Goal: Task Accomplishment & Management: Use online tool/utility

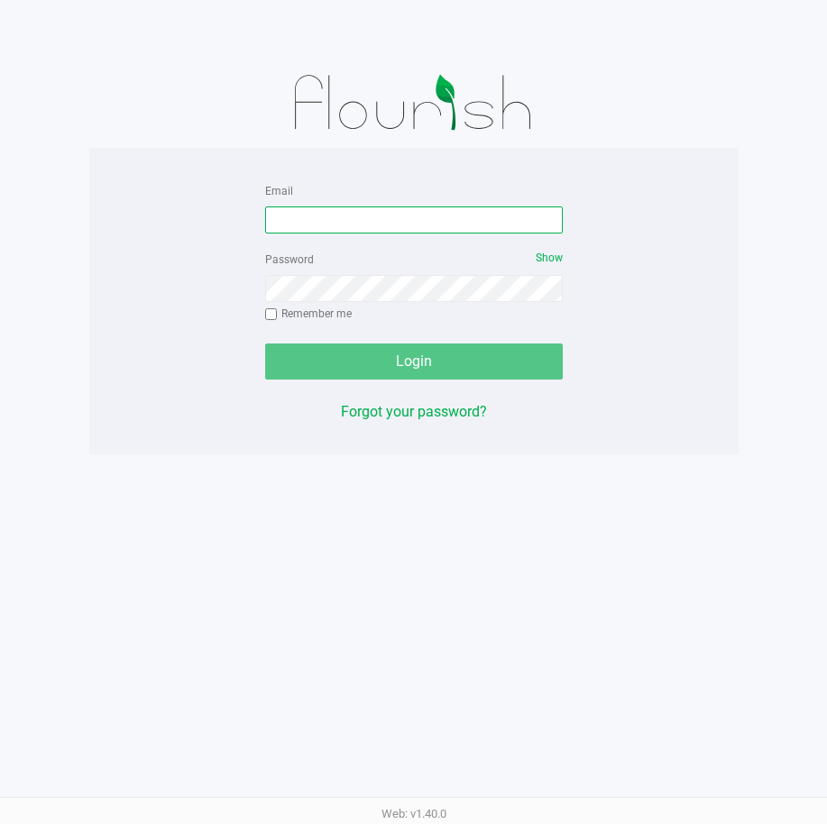
click at [471, 230] on input "Email" at bounding box center [413, 219] width 297 height 27
type input "[PERSON_NAME][EMAIL_ADDRESS][DOMAIN_NAME]"
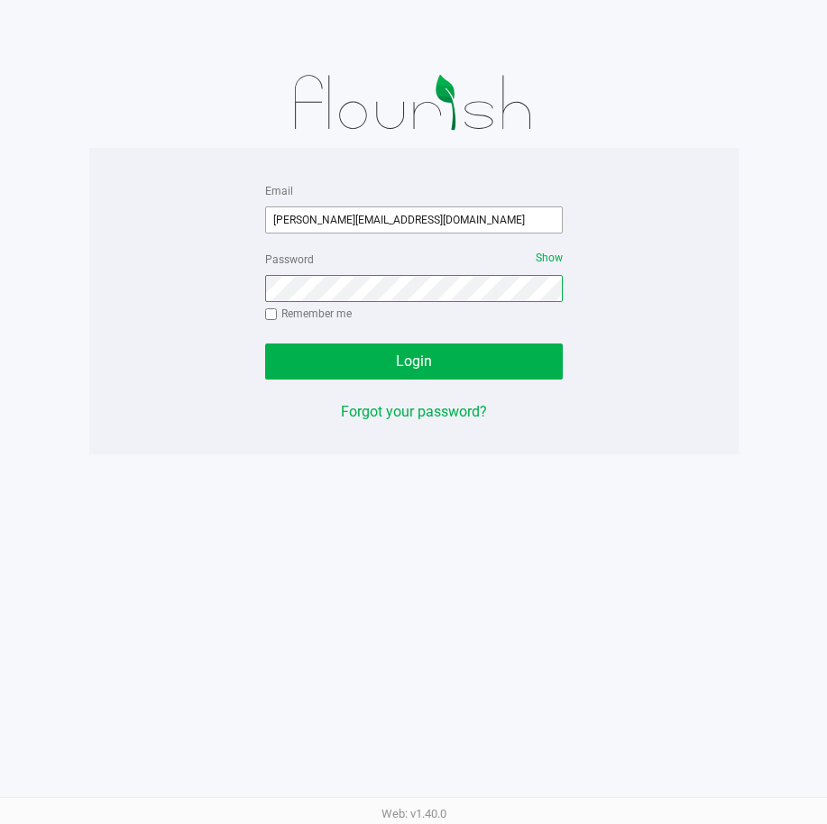
click at [265, 343] on button "Login" at bounding box center [413, 361] width 297 height 36
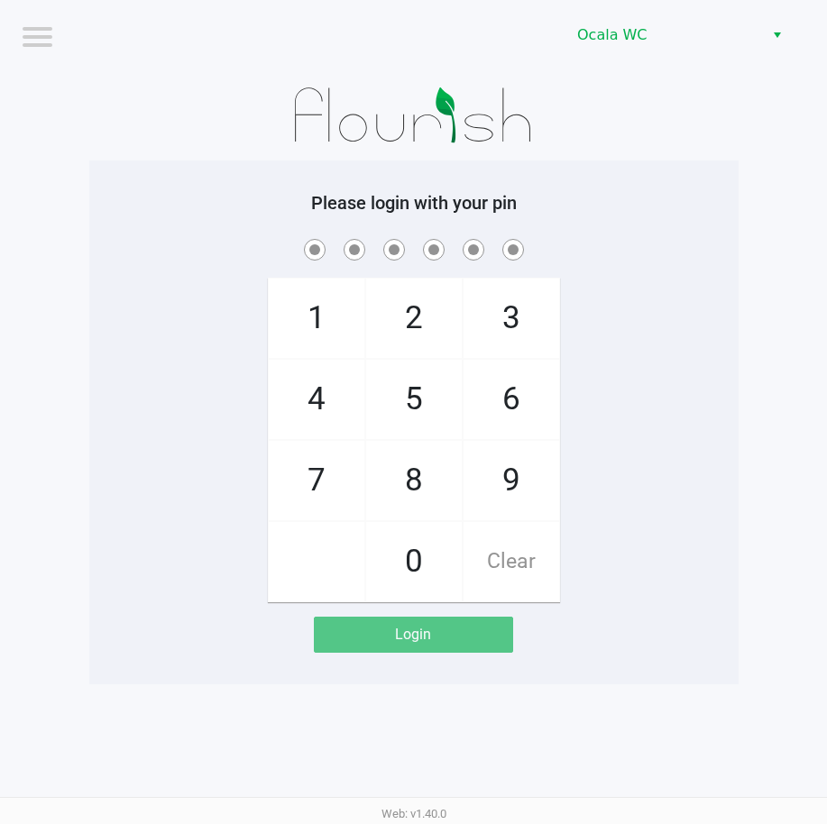
click at [672, 272] on div "1 4 7 2 5 8 0 3 6 9 Clear" at bounding box center [413, 418] width 649 height 367
checkbox input "true"
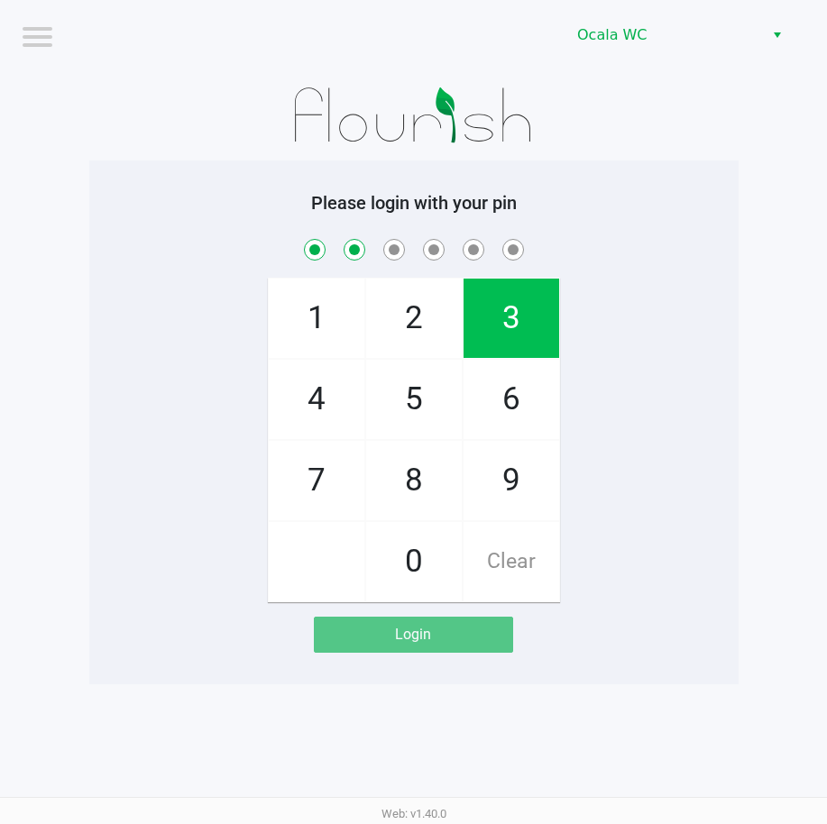
checkbox input "true"
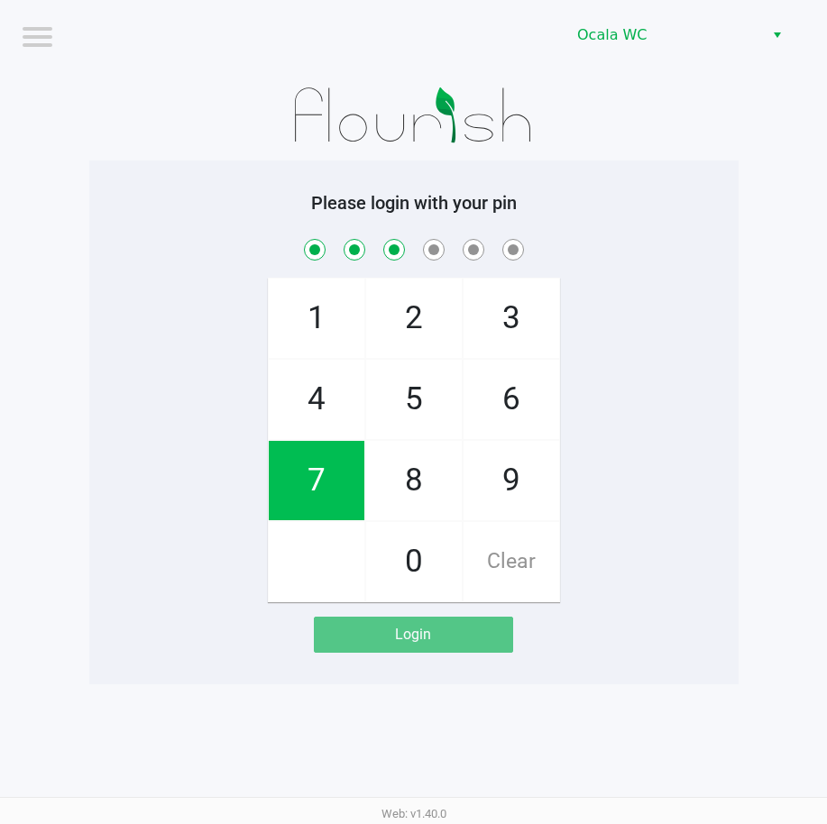
checkbox input "true"
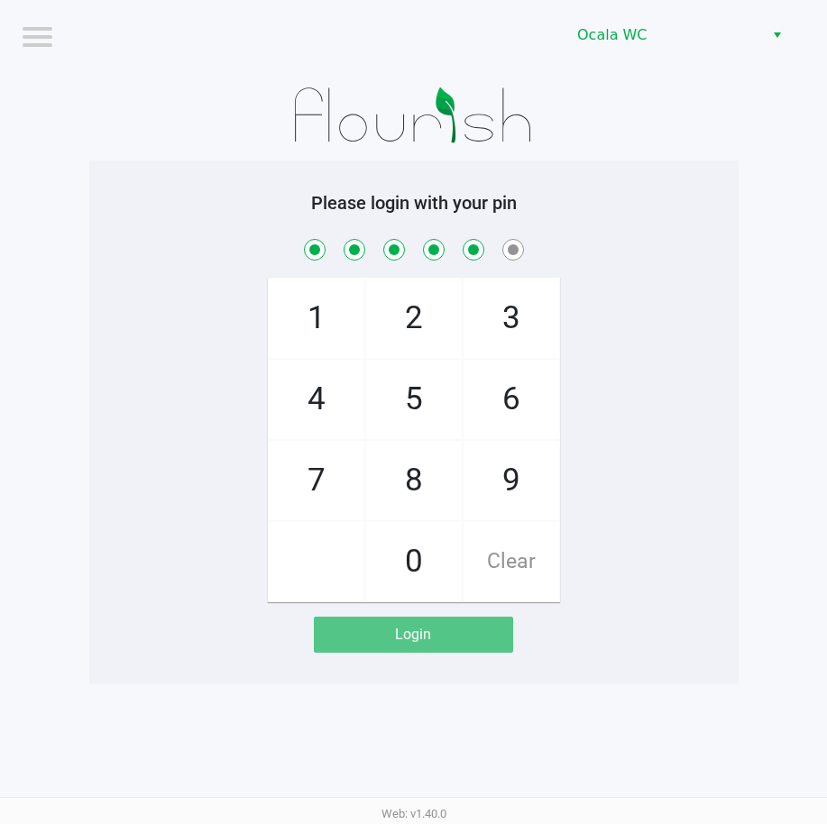
checkbox input "true"
